Goal: Task Accomplishment & Management: Use online tool/utility

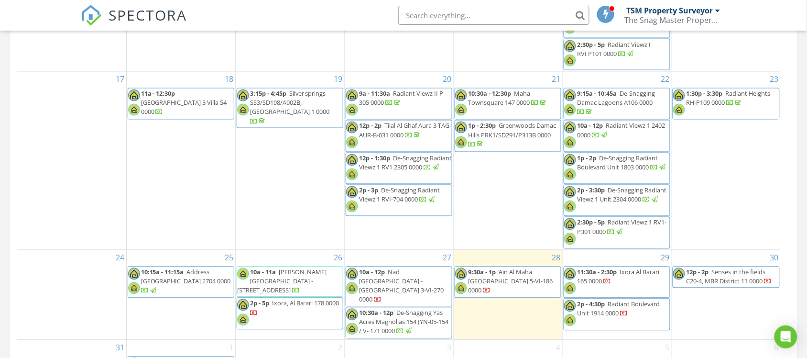
scroll to position [606, 0]
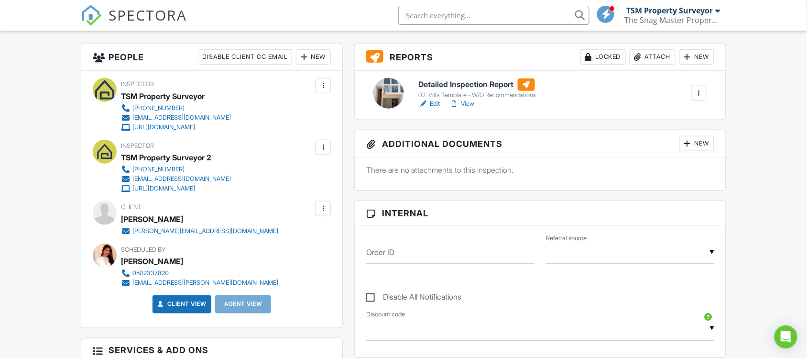
scroll to position [118, 0]
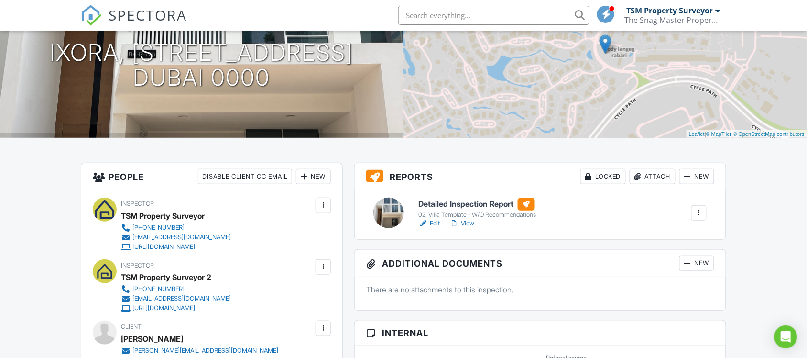
drag, startPoint x: 460, startPoint y: 203, endPoint x: 412, endPoint y: 169, distance: 58.9
click at [460, 203] on h6 "Detailed Inspection Report" at bounding box center [478, 204] width 118 height 12
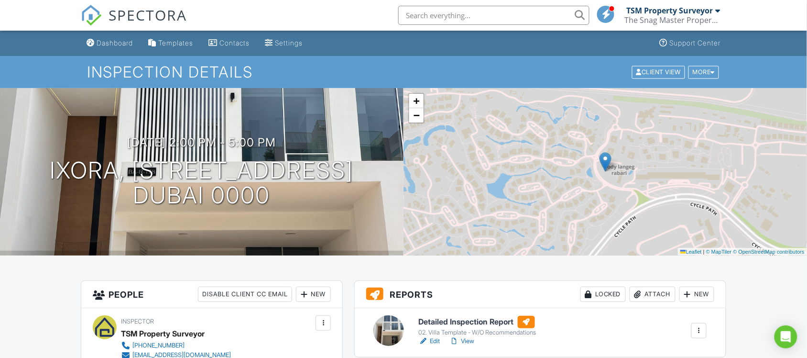
scroll to position [335, 0]
